Goal: Use online tool/utility: Utilize a website feature to perform a specific function

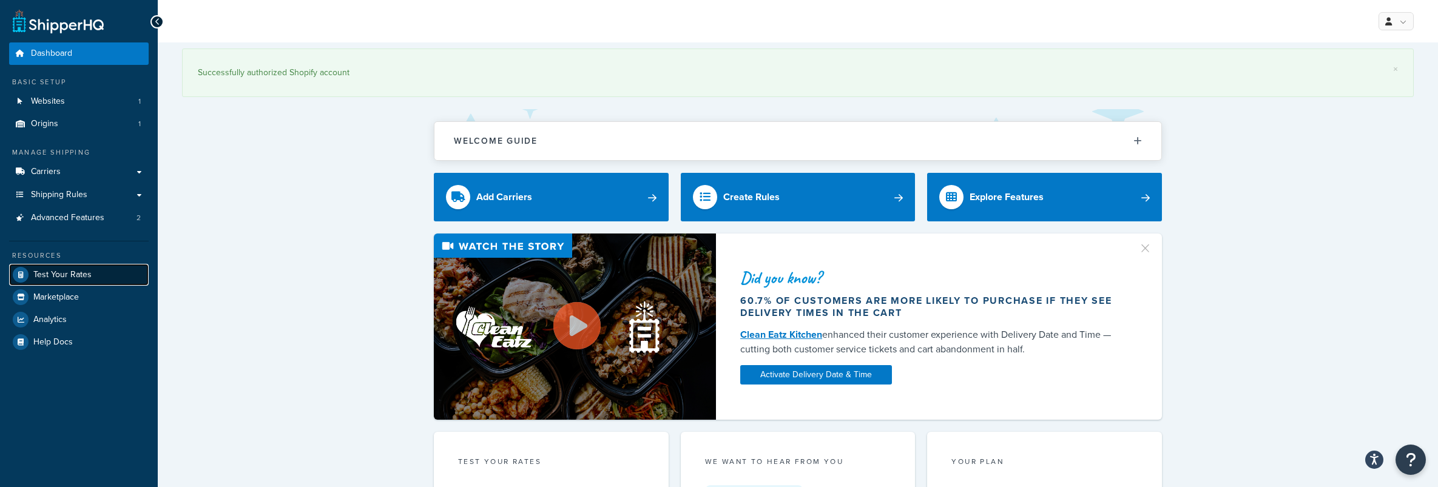
click at [71, 272] on span "Test Your Rates" at bounding box center [62, 275] width 58 height 10
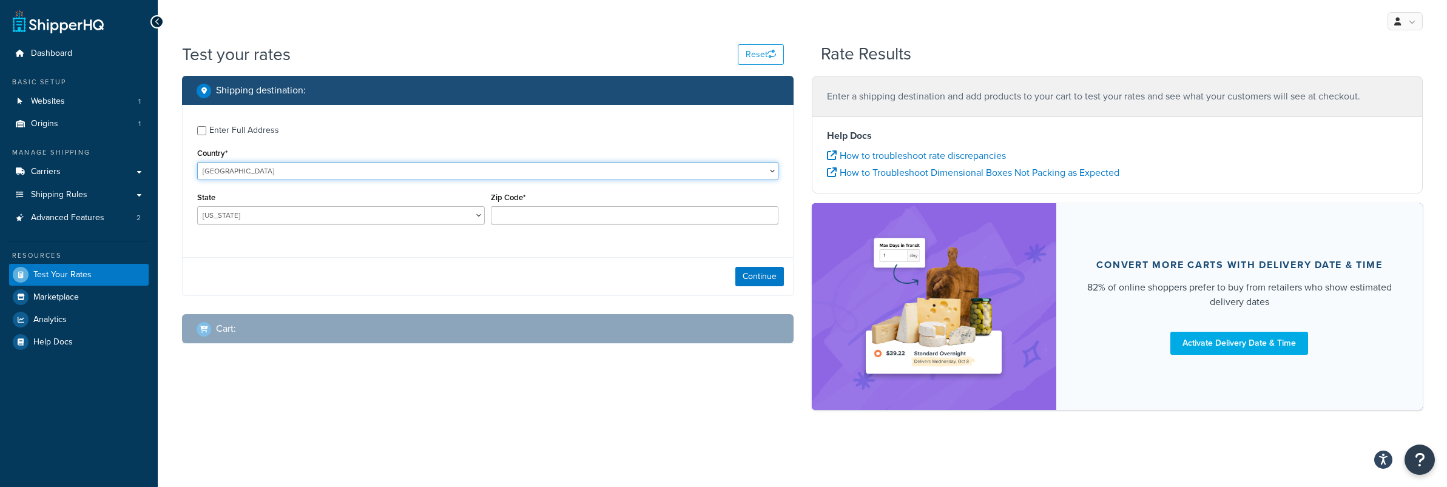
click at [242, 177] on select "[GEOGRAPHIC_DATA] [GEOGRAPHIC_DATA] [GEOGRAPHIC_DATA] [GEOGRAPHIC_DATA] [GEOGRA…" at bounding box center [487, 171] width 581 height 18
select select "AU"
click at [241, 217] on select "[GEOGRAPHIC_DATA] [GEOGRAPHIC_DATA] [GEOGRAPHIC_DATA] [GEOGRAPHIC_DATA] [GEOGRA…" at bounding box center [341, 215] width 288 height 18
select select "[GEOGRAPHIC_DATA]"
click at [535, 217] on input "Zip Code*" at bounding box center [635, 215] width 288 height 18
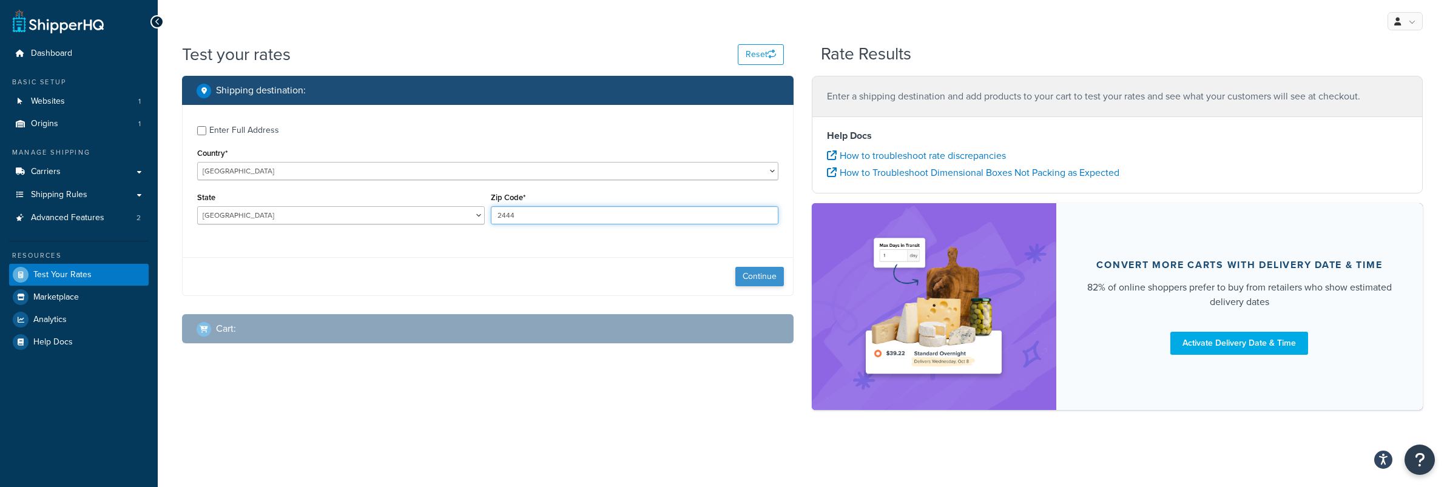
type input "2444"
click at [753, 268] on button "Continue" at bounding box center [759, 276] width 49 height 19
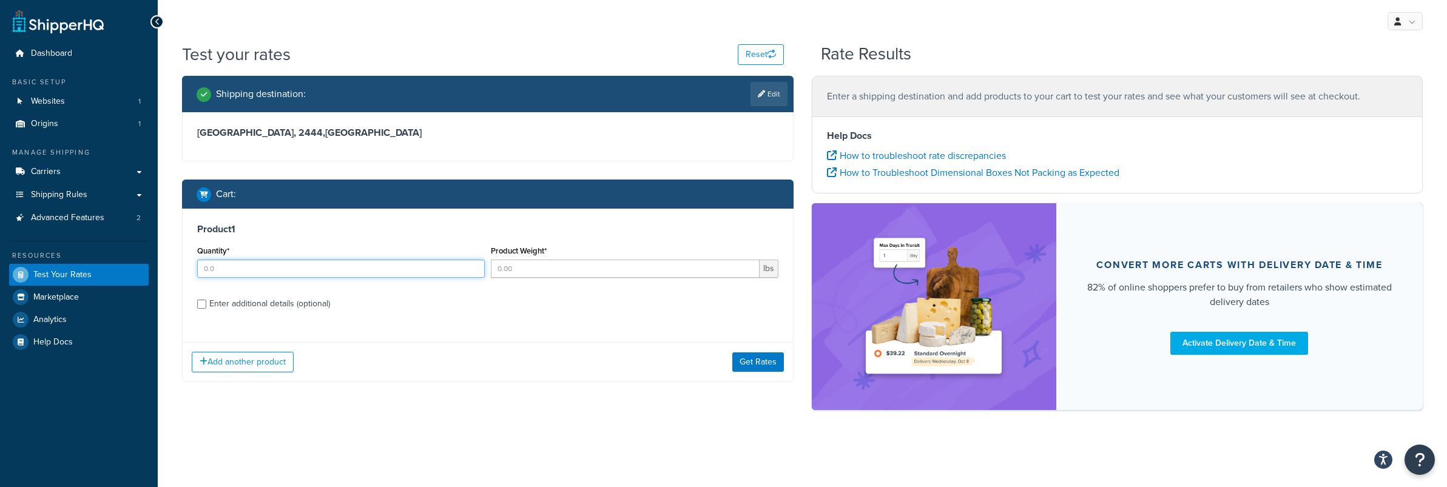
click at [244, 271] on input "Quantity*" at bounding box center [341, 269] width 288 height 18
type input "1"
drag, startPoint x: 575, startPoint y: 271, endPoint x: 443, endPoint y: 261, distance: 131.9
click at [443, 263] on div "Quantity* 1 Product Weight* lbs" at bounding box center [487, 265] width 587 height 44
type input "8"
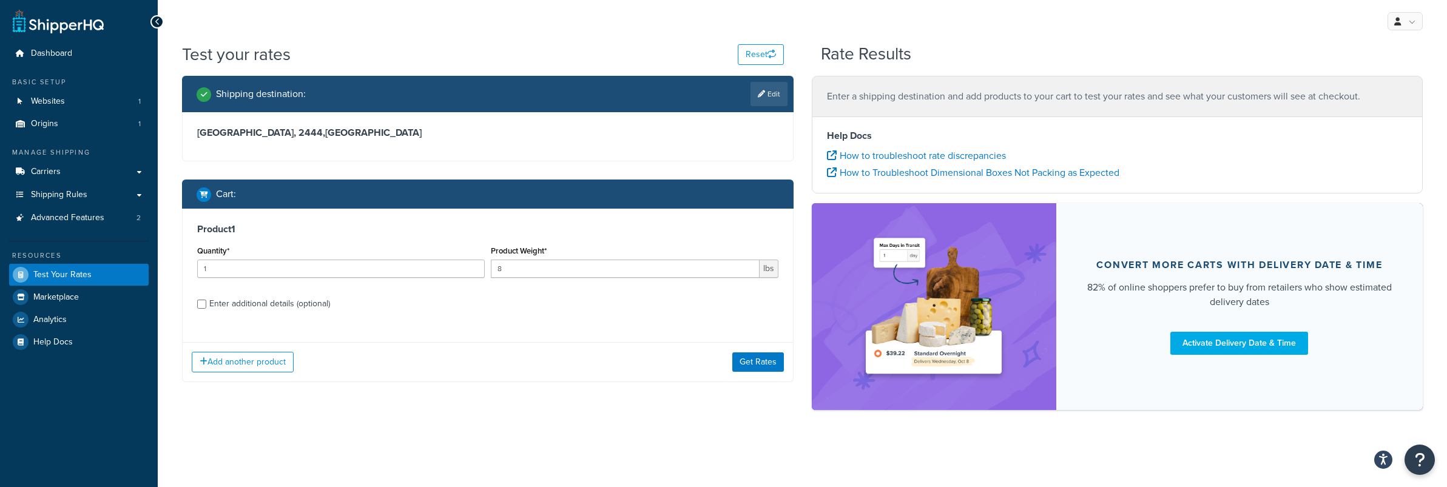
click at [401, 319] on div "Product 1 Quantity* 1 Product Weight* 8 lbs Enter additional details (optional)" at bounding box center [488, 271] width 610 height 124
click at [202, 305] on input "Enter additional details (optional)" at bounding box center [201, 304] width 9 height 9
checkbox input "true"
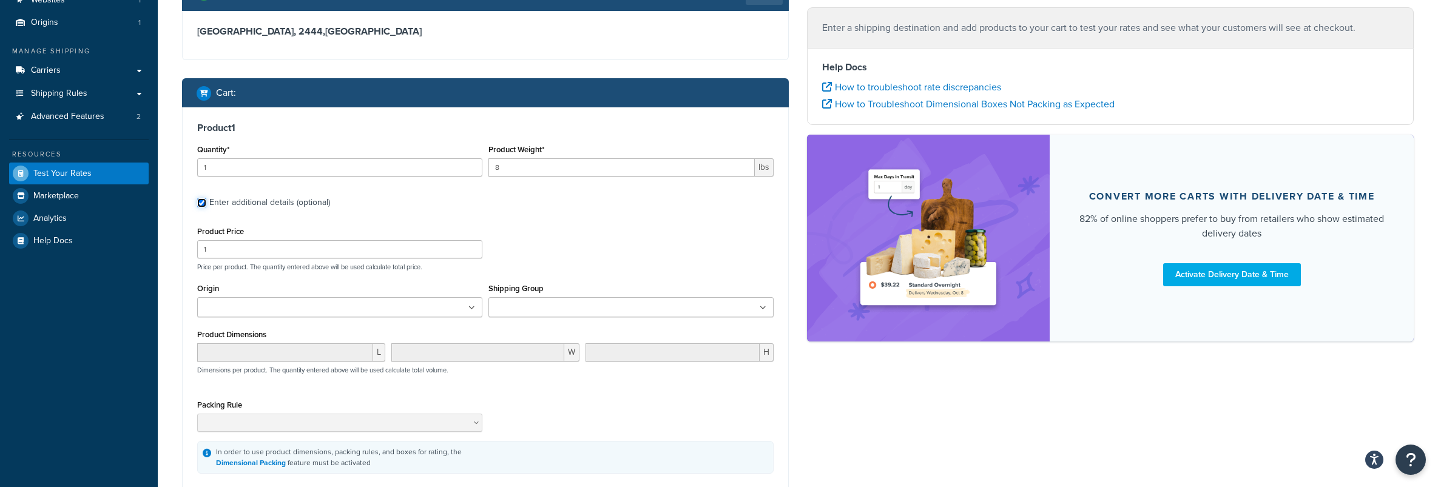
scroll to position [112, 0]
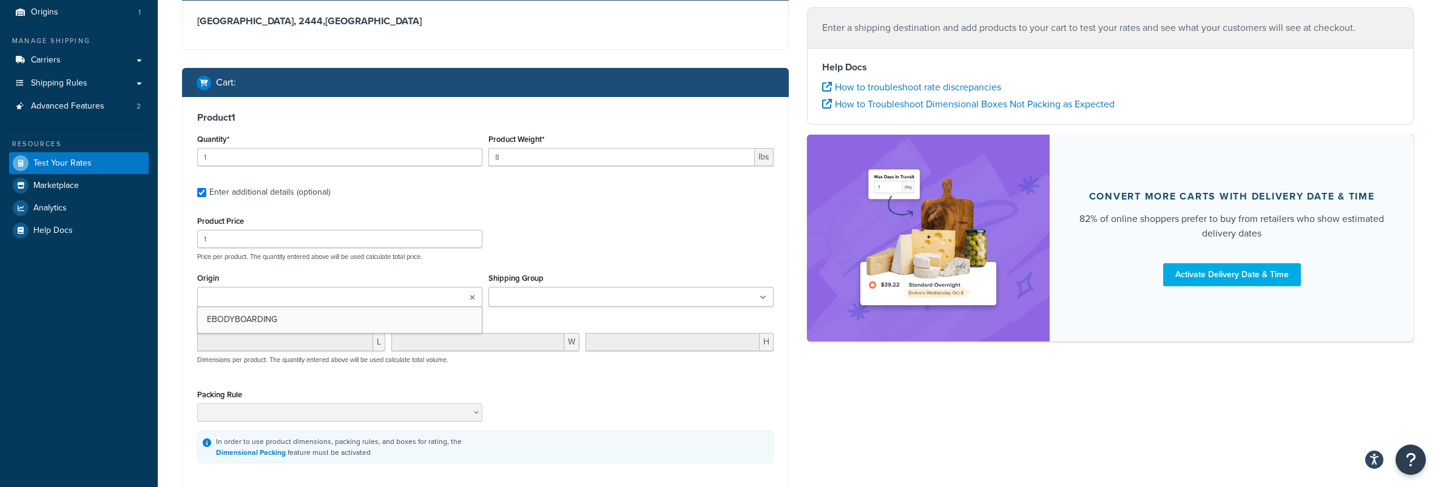
click at [244, 299] on input "Origin" at bounding box center [254, 297] width 107 height 13
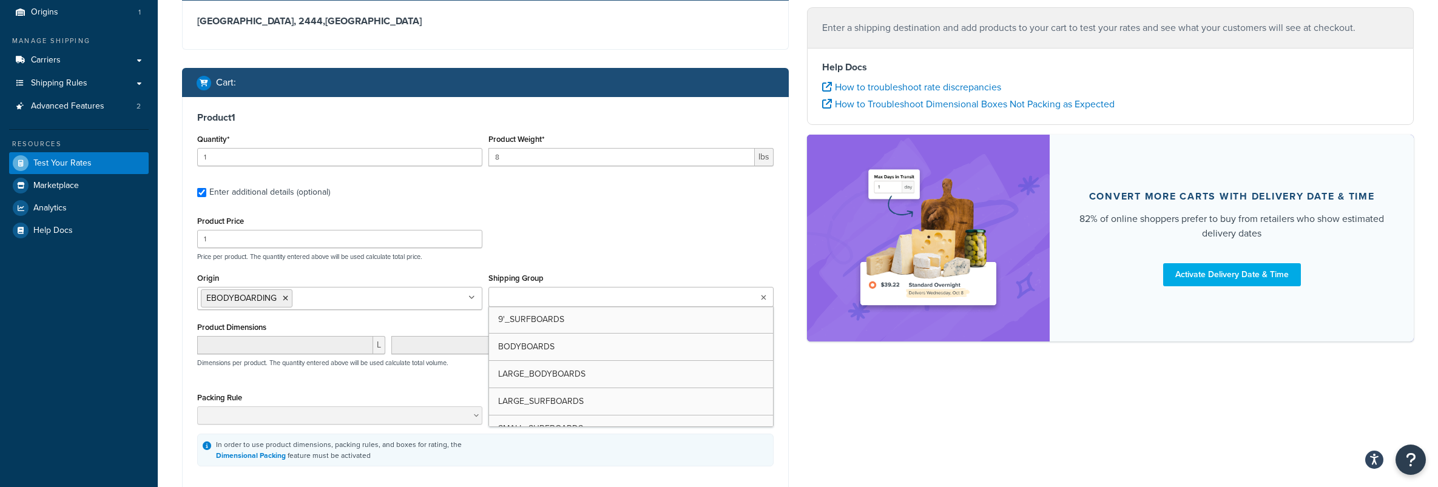
click at [517, 294] on input "Shipping Group" at bounding box center [545, 297] width 107 height 13
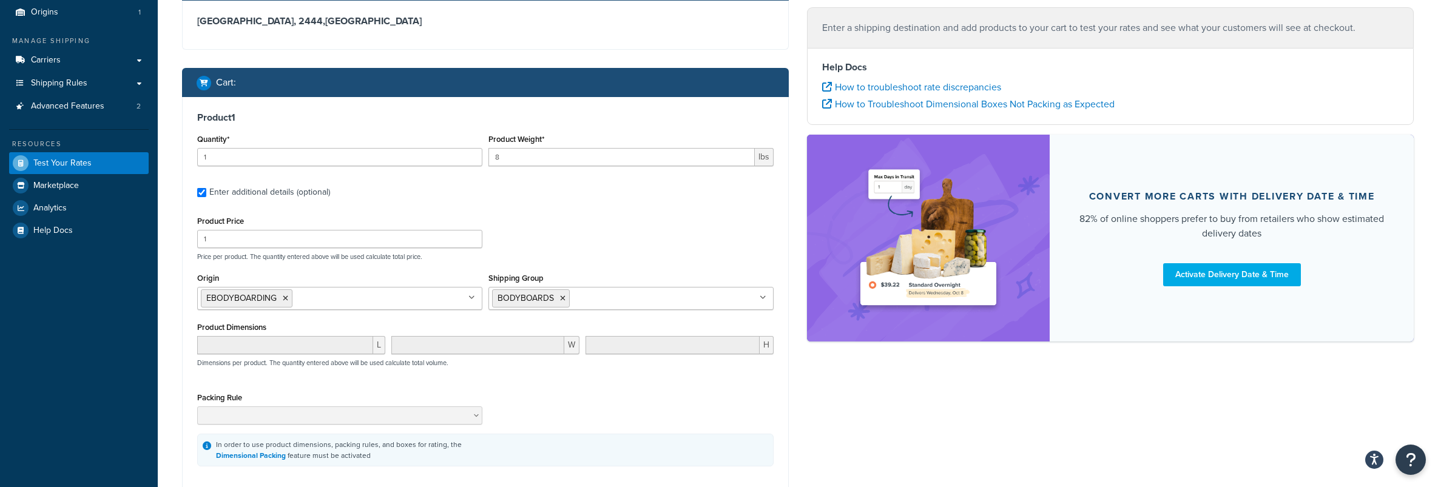
click at [587, 231] on div "Product Price 1 Price per product. The quantity entered above will be used calc…" at bounding box center [485, 237] width 582 height 48
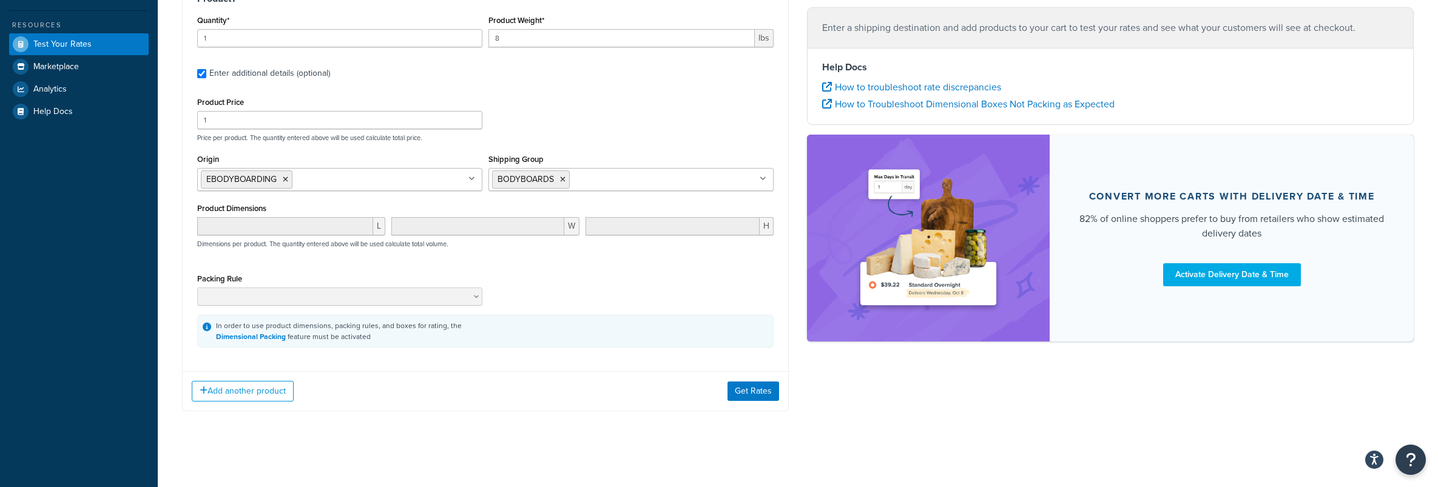
scroll to position [234, 0]
click at [741, 388] on button "Get Rates" at bounding box center [753, 388] width 52 height 19
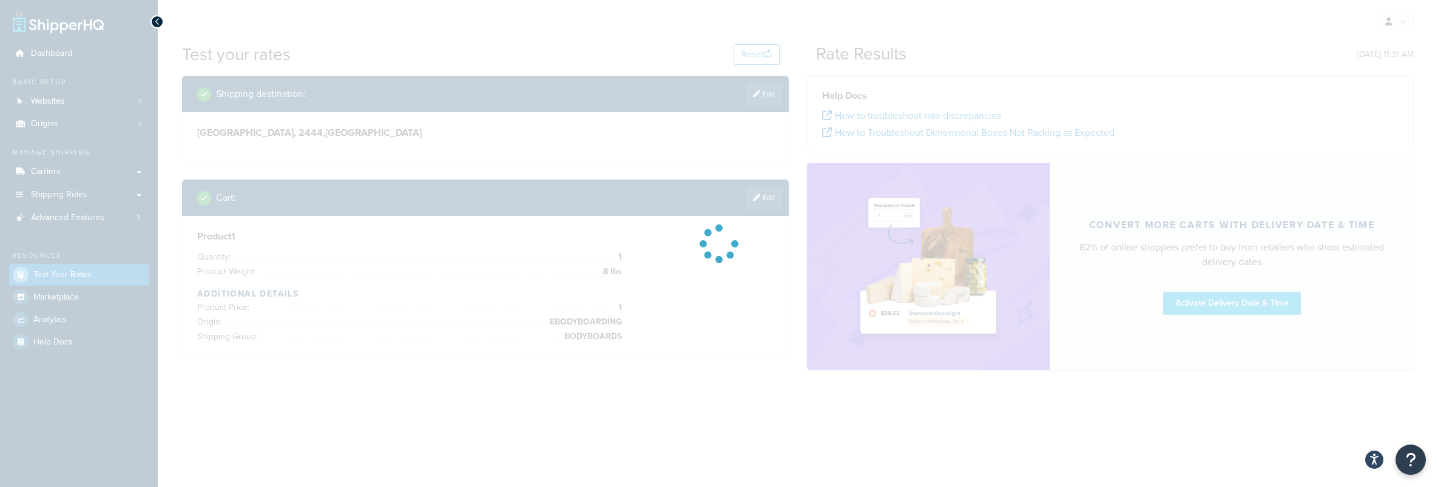
scroll to position [0, 0]
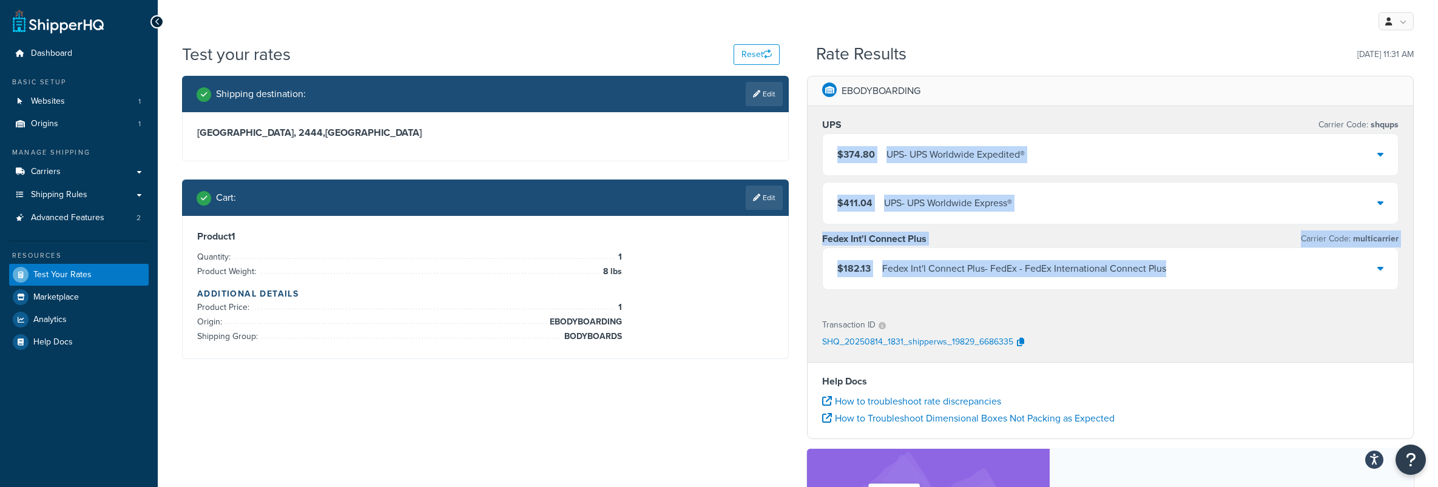
drag, startPoint x: 1180, startPoint y: 268, endPoint x: 827, endPoint y: 153, distance: 370.6
click at [827, 153] on div "UPS Carrier Code: shqups $374.80 UPS - UPS Worldwide Expedited® $411.04 UPS - U…" at bounding box center [1109, 206] width 605 height 200
copy div "$374.80 UPS - UPS Worldwide Expedited® $411.04 UPS - UPS Worldwide Express® Fed…"
